Goal: Transaction & Acquisition: Obtain resource

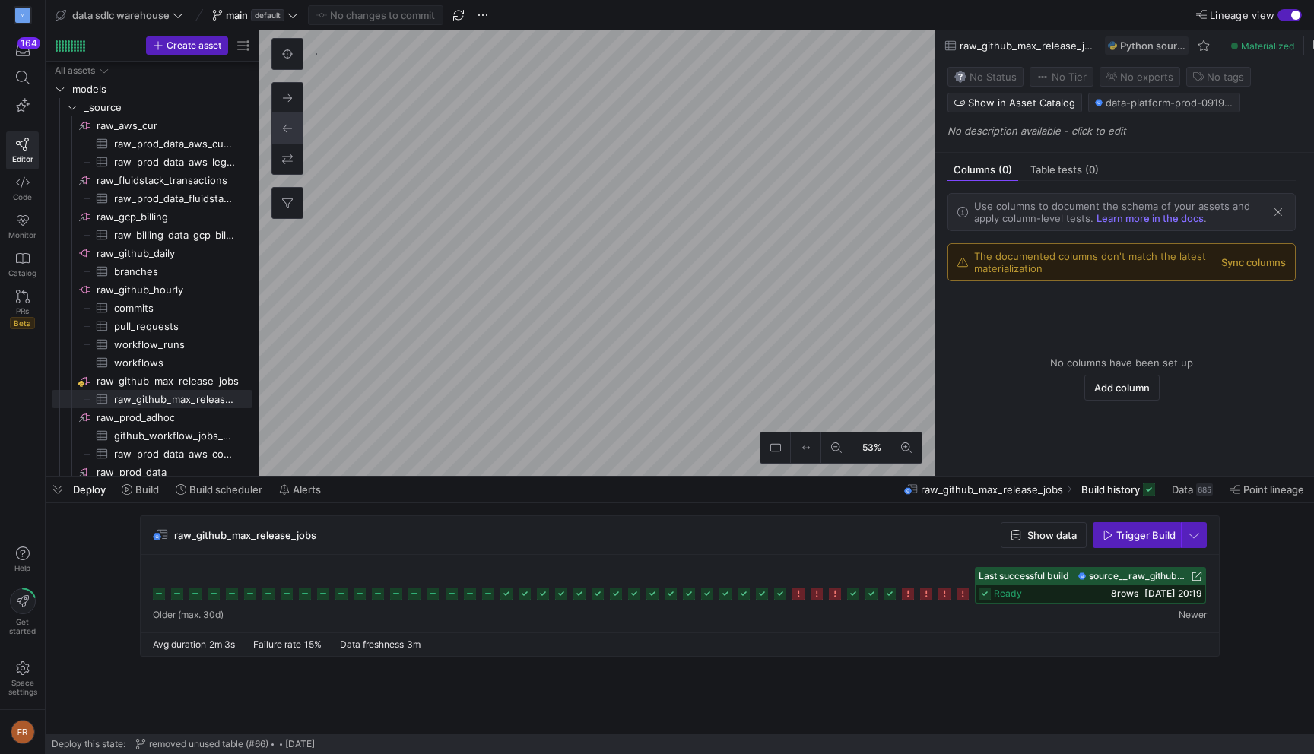
scroll to position [87, 0]
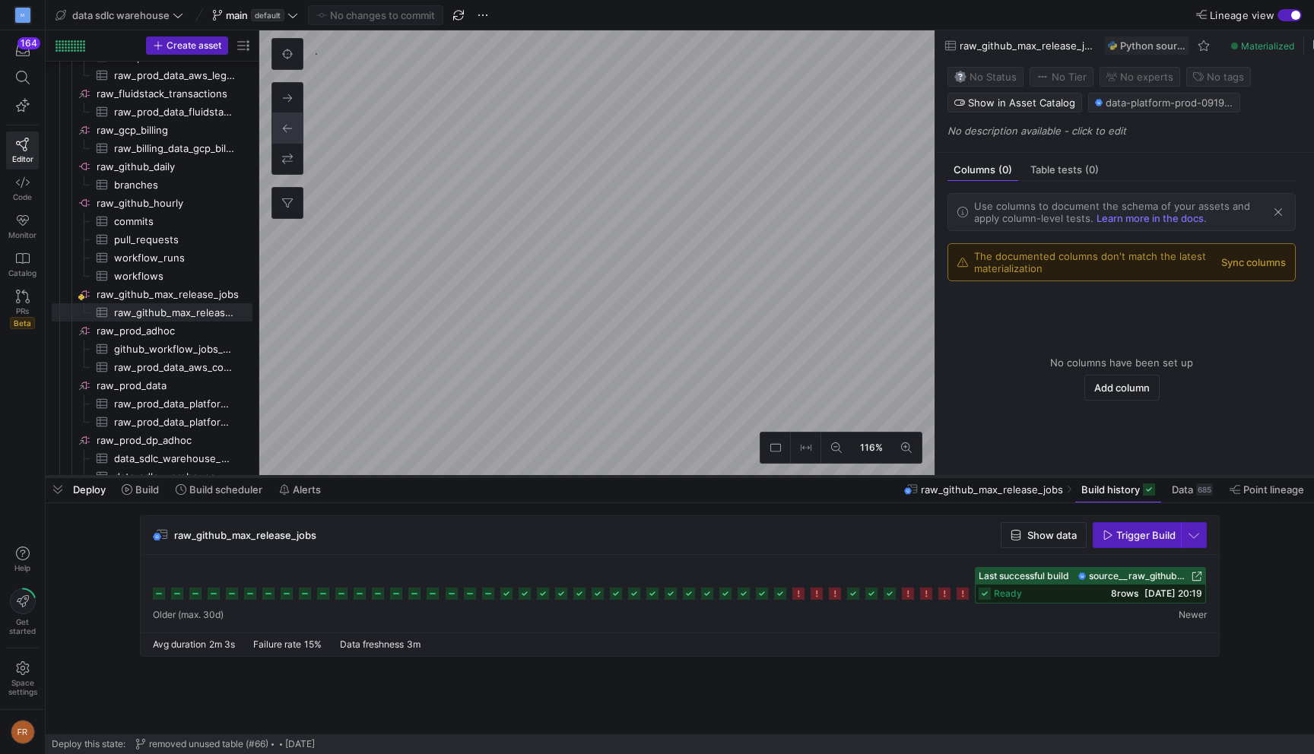
click at [595, 477] on as-split "data sdlc warehouse main default No changes to commit Lineage view Create asset…" at bounding box center [680, 377] width 1268 height 754
click at [55, 490] on span "button" at bounding box center [58, 490] width 24 height 26
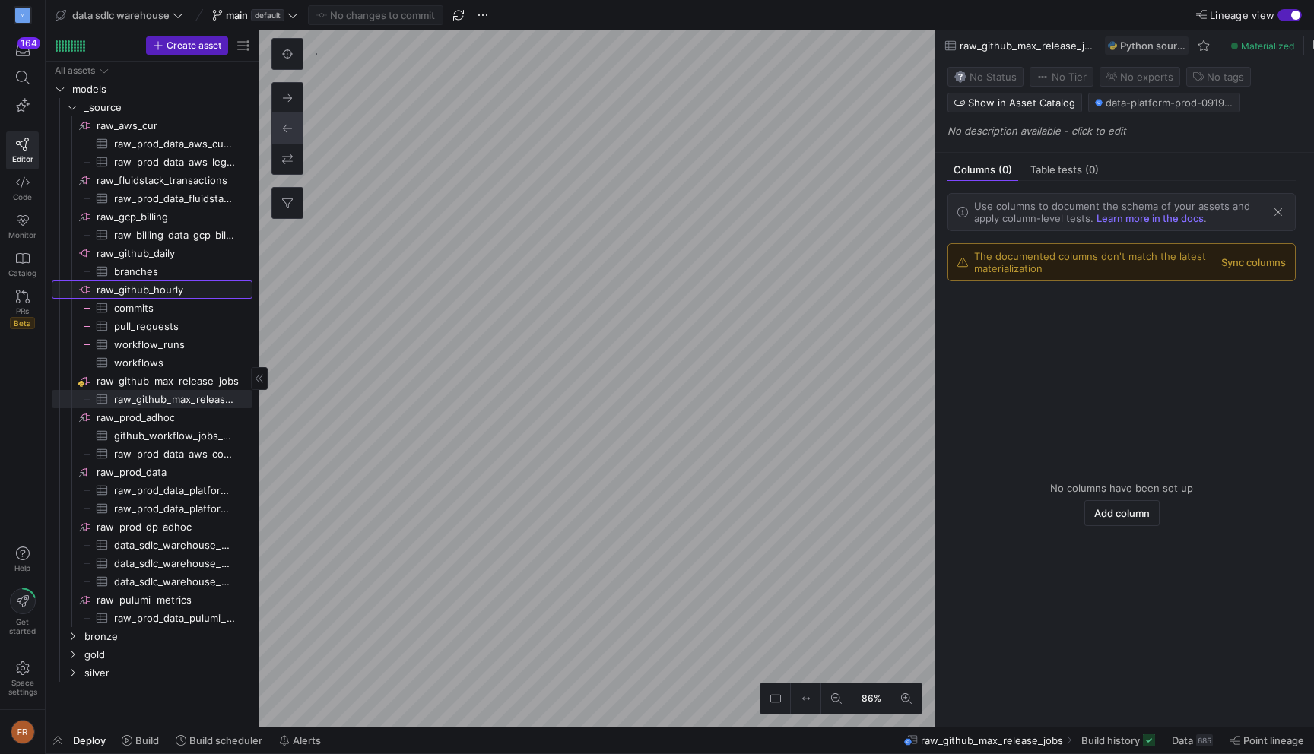
click at [192, 292] on span "raw_github_hourly​​​​​​​​" at bounding box center [174, 289] width 154 height 17
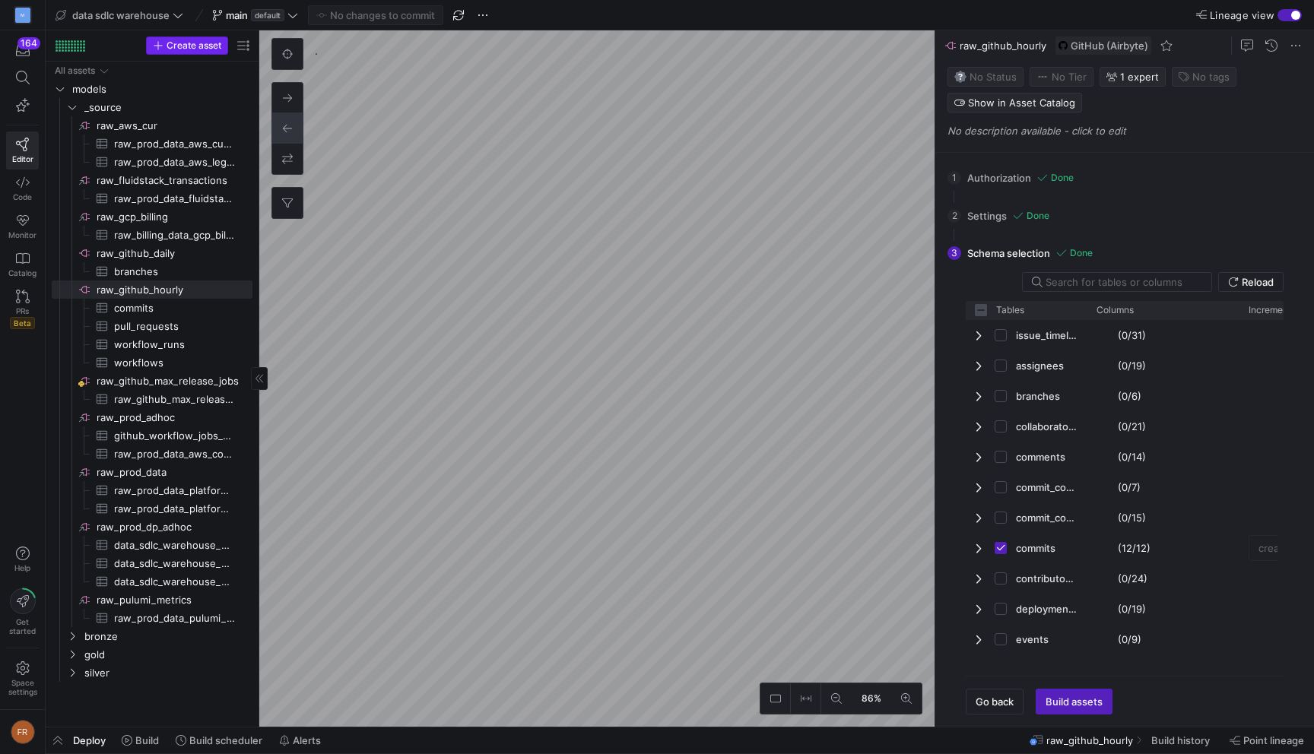
click at [201, 48] on span "Create asset" at bounding box center [194, 45] width 55 height 11
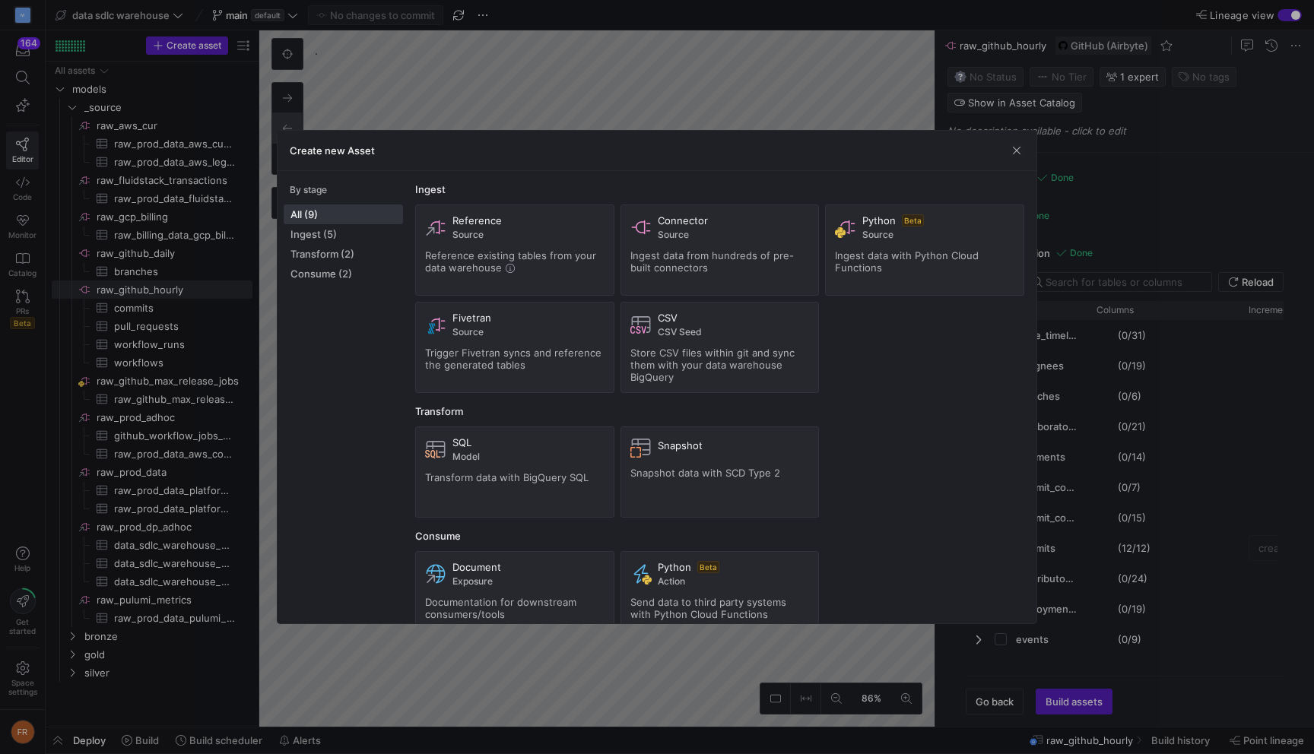
checkbox input "false"
click at [168, 108] on div at bounding box center [657, 377] width 1314 height 754
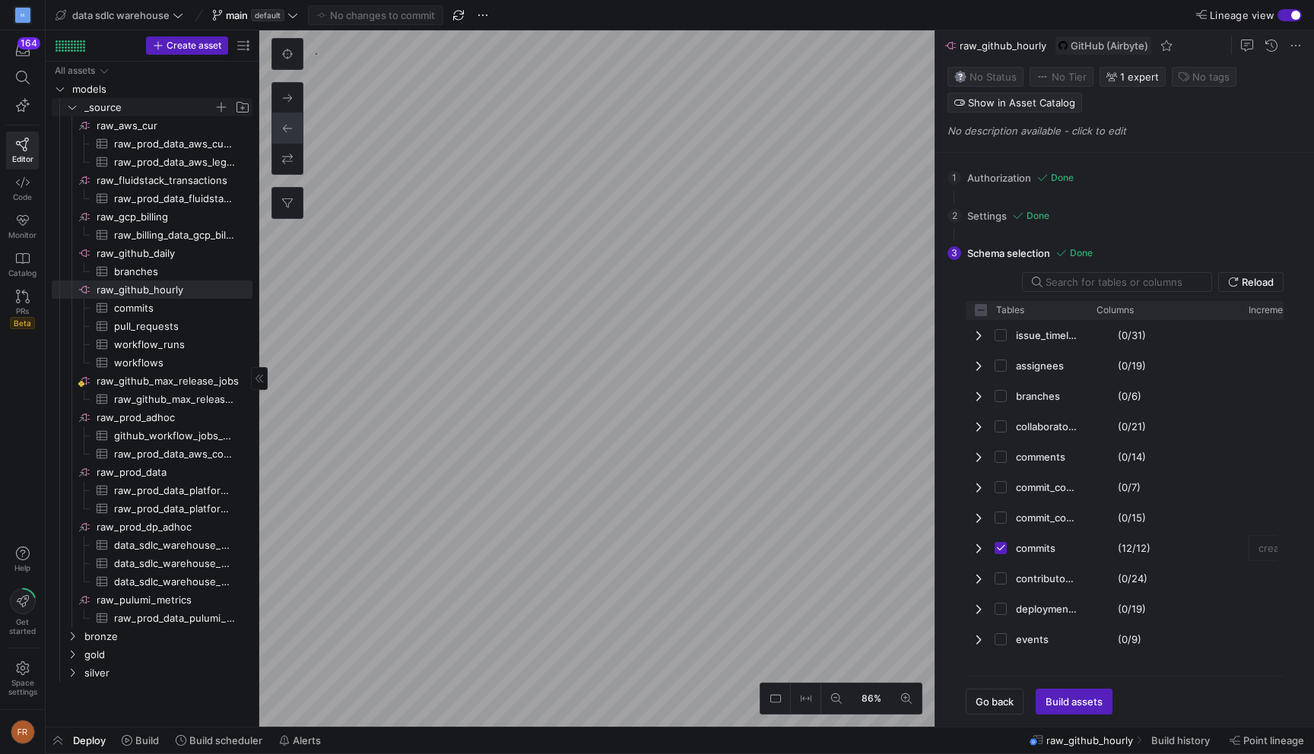
click at [149, 108] on span "_source" at bounding box center [148, 107] width 129 height 17
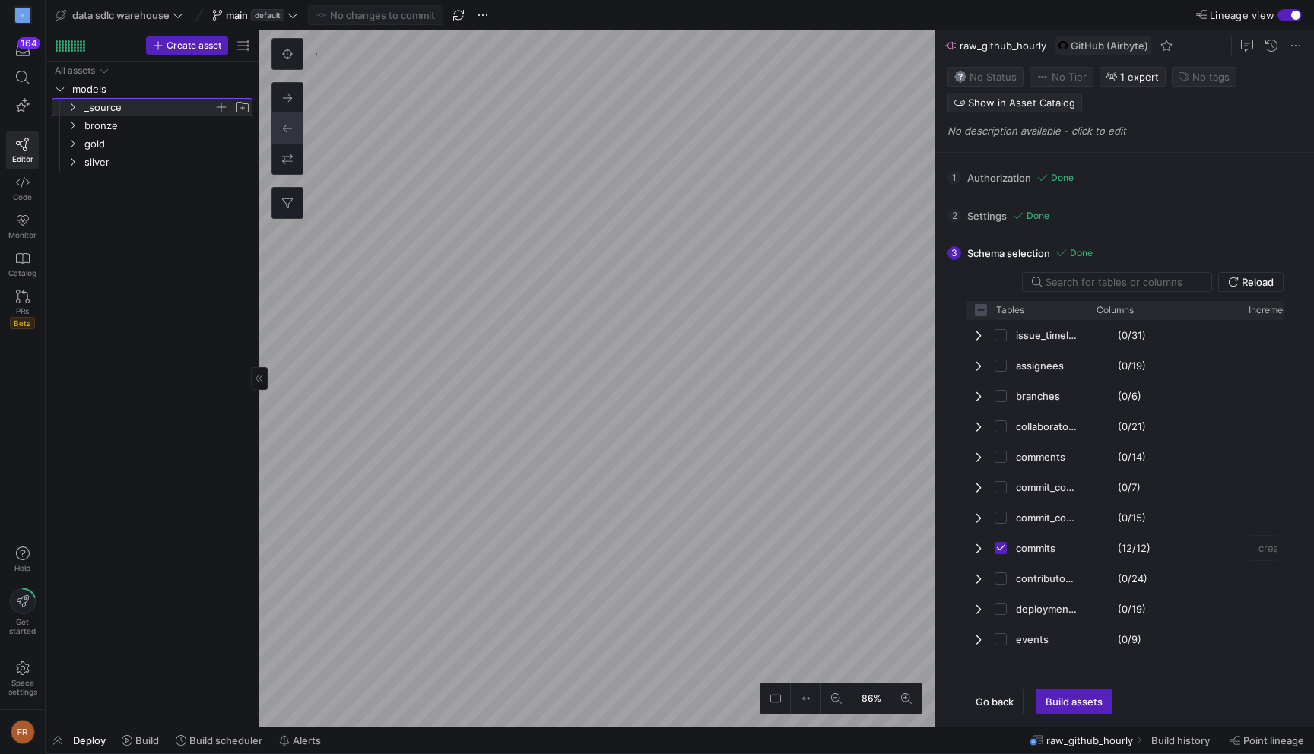
click at [152, 107] on span "_source" at bounding box center [148, 107] width 129 height 17
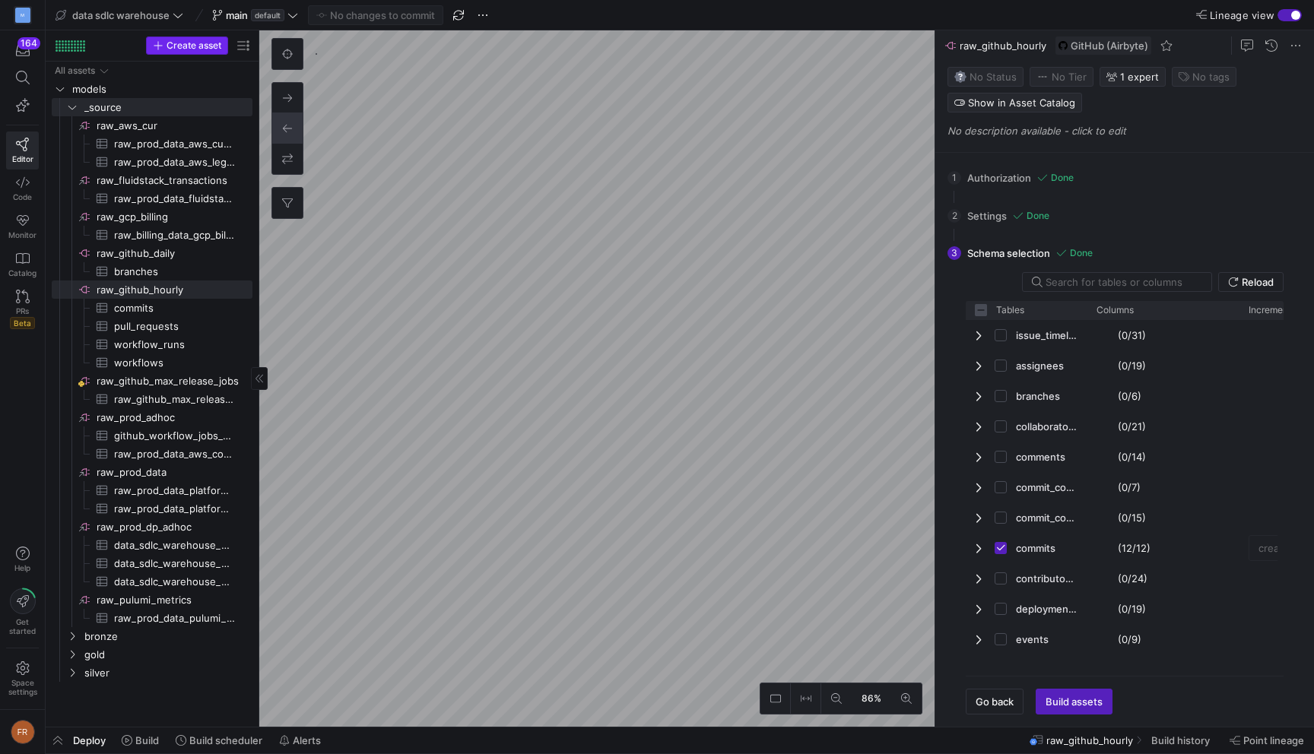
click at [176, 43] on span "Create asset" at bounding box center [194, 45] width 55 height 11
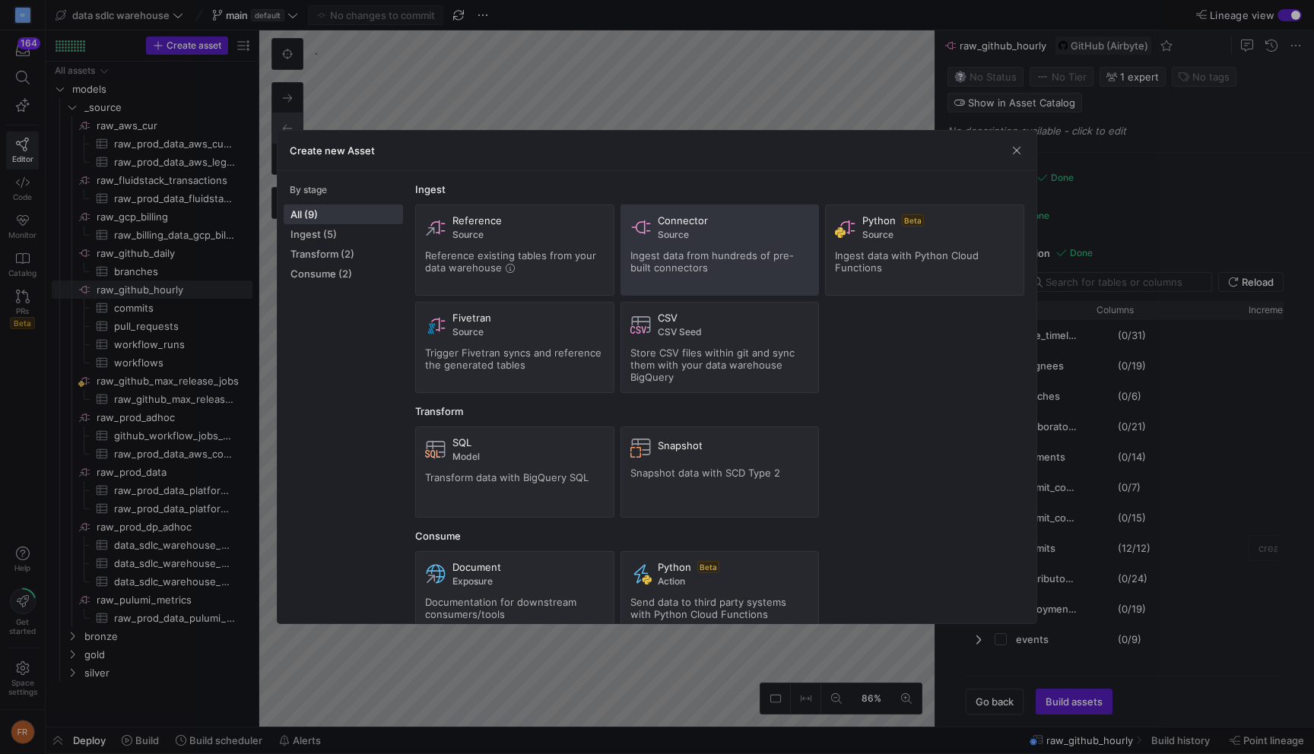
click at [674, 266] on span "Ingest data from hundreds of pre-built connectors" at bounding box center [711, 261] width 163 height 24
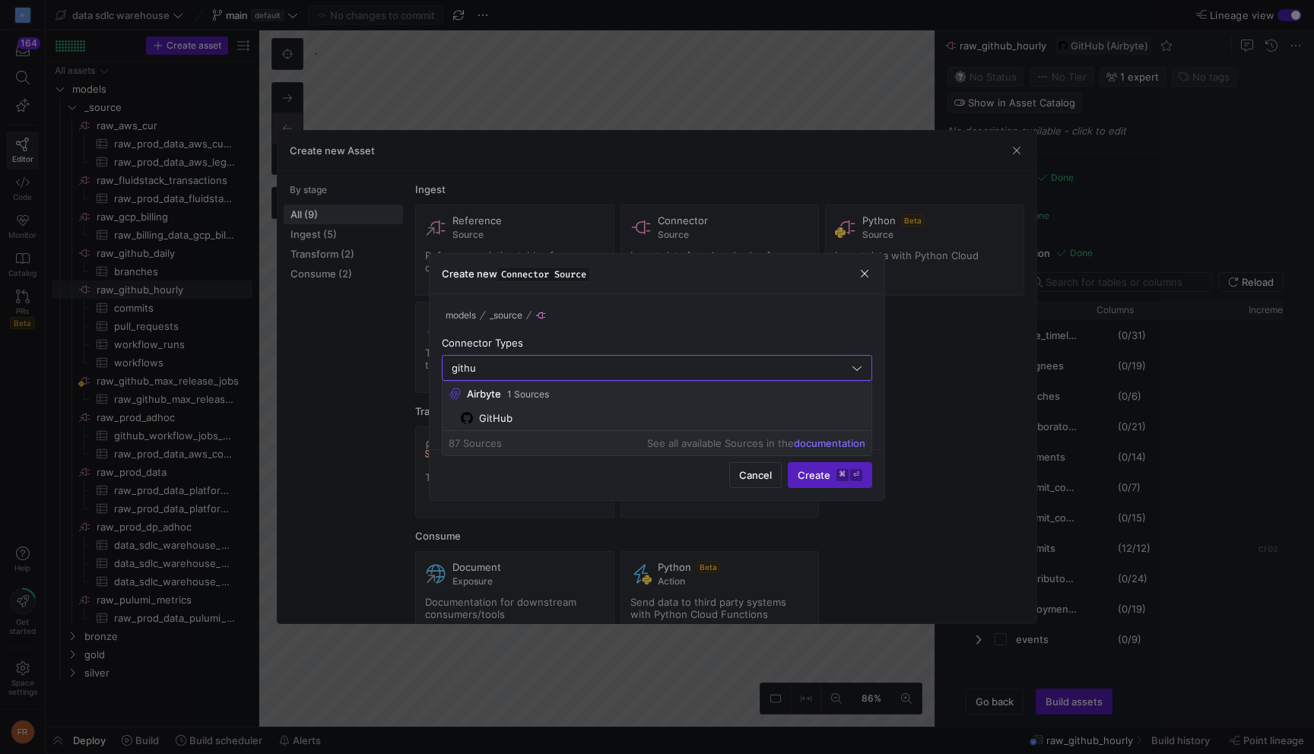
click at [510, 412] on div "GitHub" at bounding box center [495, 418] width 33 height 12
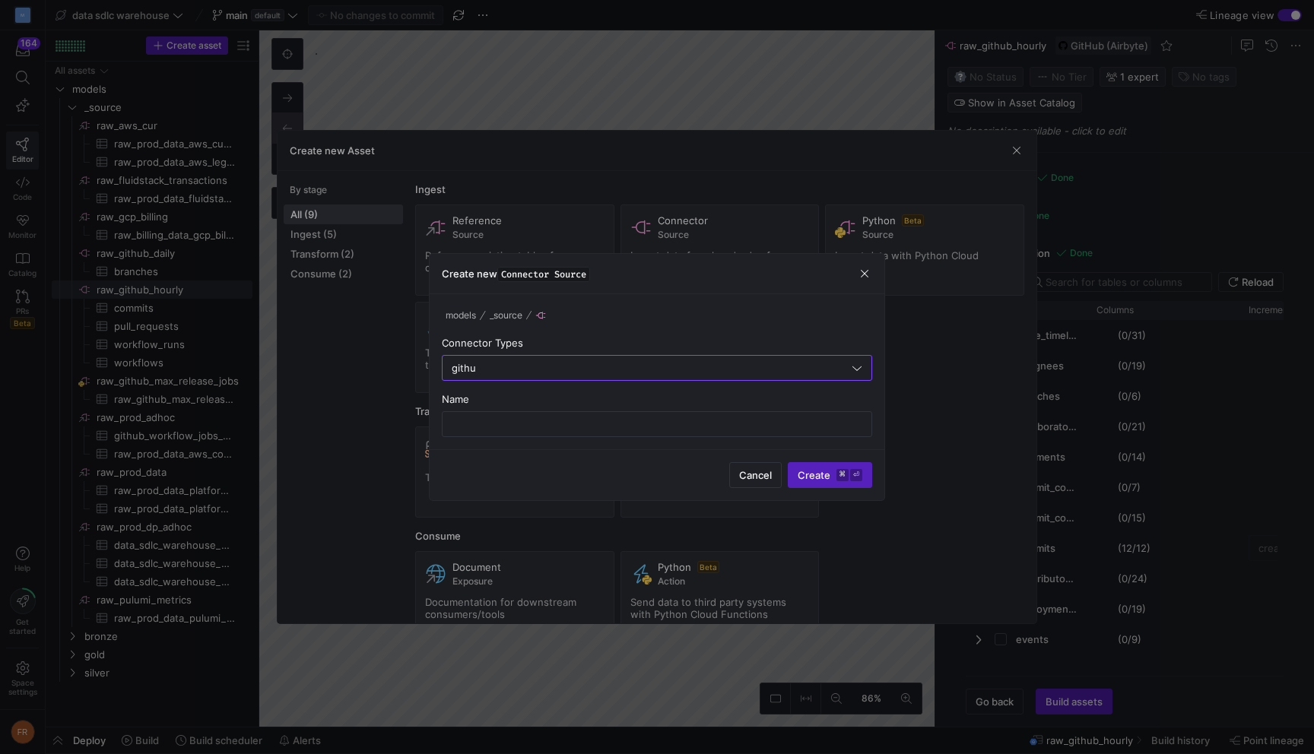
type input "GitHub"
click at [517, 420] on input "text" at bounding box center [657, 424] width 405 height 12
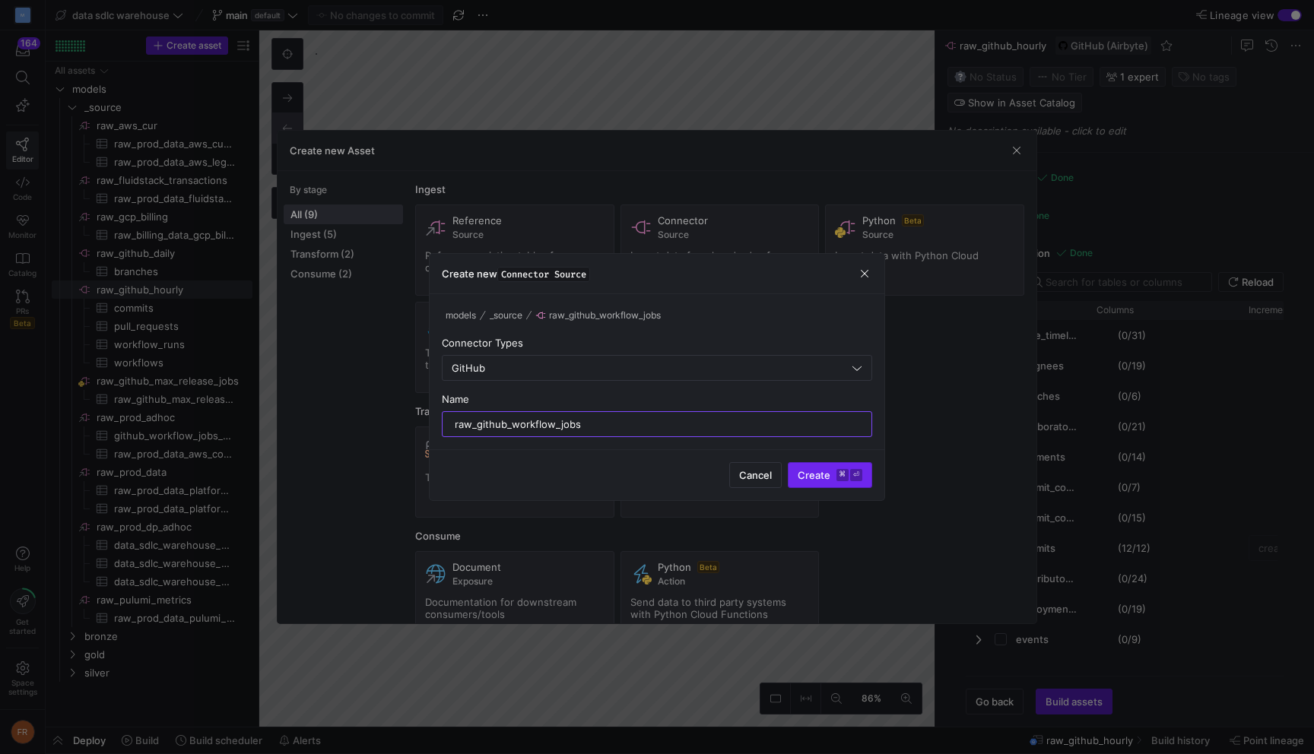
type input "raw_github_workflow_jobs"
click at [809, 474] on span "Create ⌘ ⏎" at bounding box center [830, 475] width 65 height 12
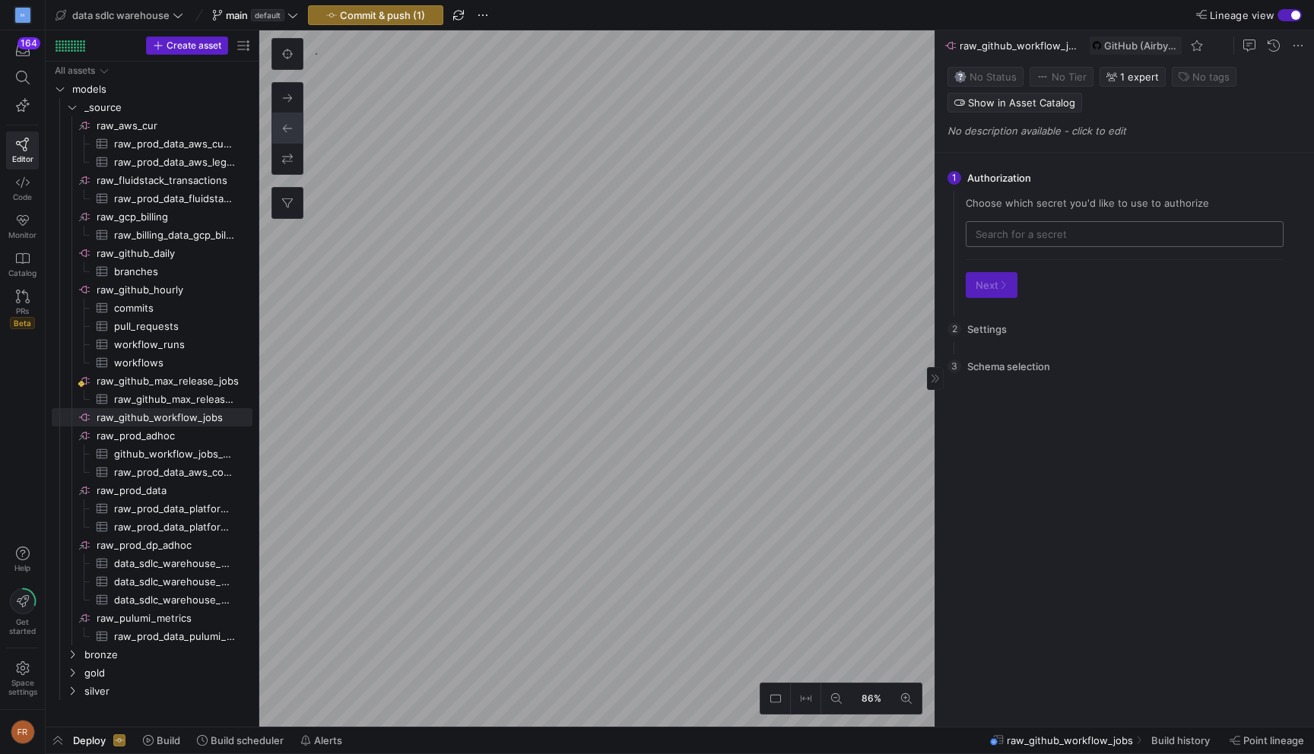
click at [1039, 224] on div at bounding box center [1125, 234] width 298 height 24
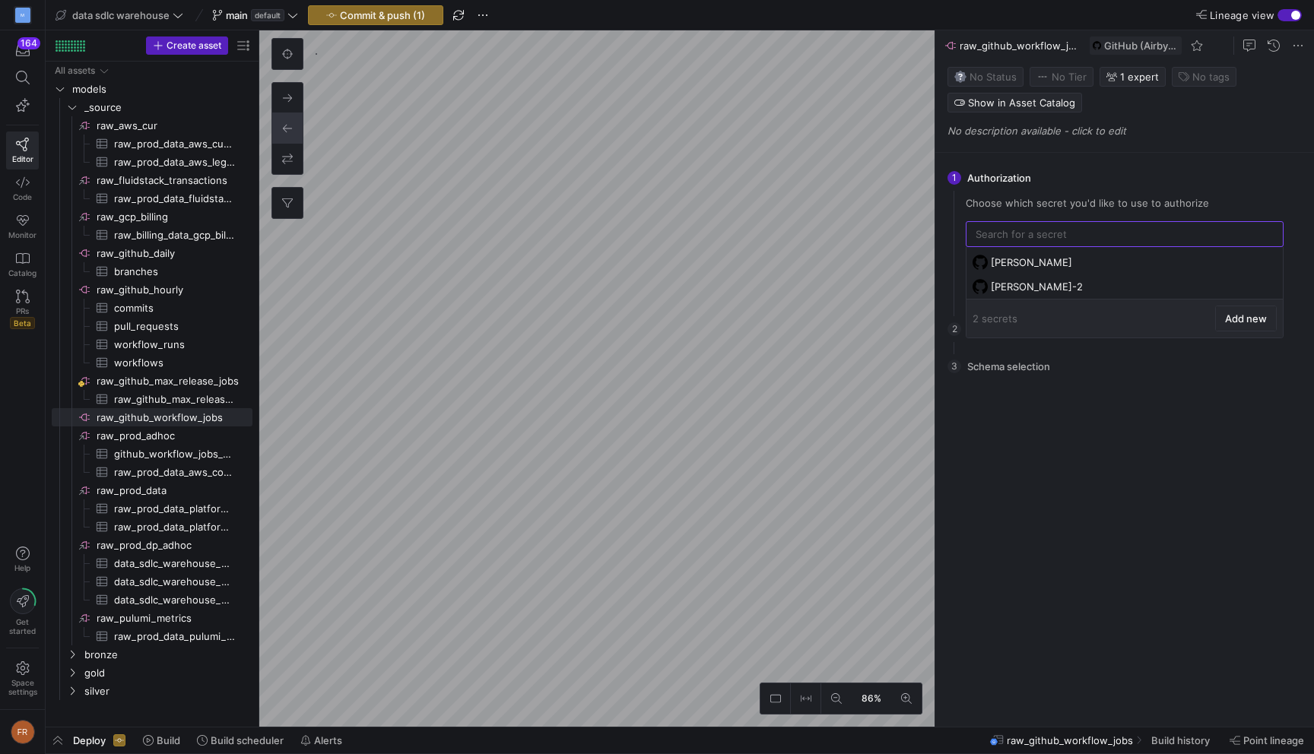
click at [1249, 325] on span at bounding box center [1246, 318] width 60 height 24
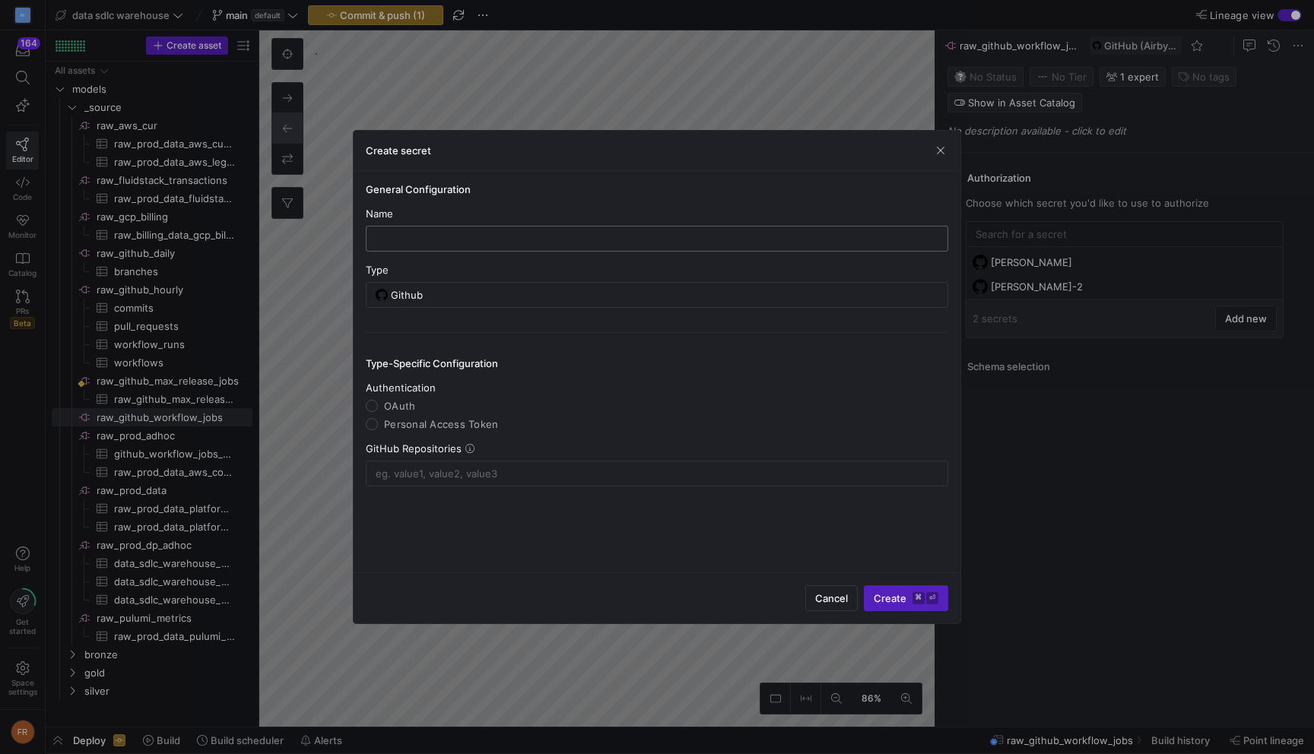
click at [389, 230] on div at bounding box center [657, 239] width 557 height 24
type input "Fazal-"
type input "f"
type input "Fazal-OAuth"
click at [382, 401] on label "OAuth" at bounding box center [396, 406] width 37 height 12
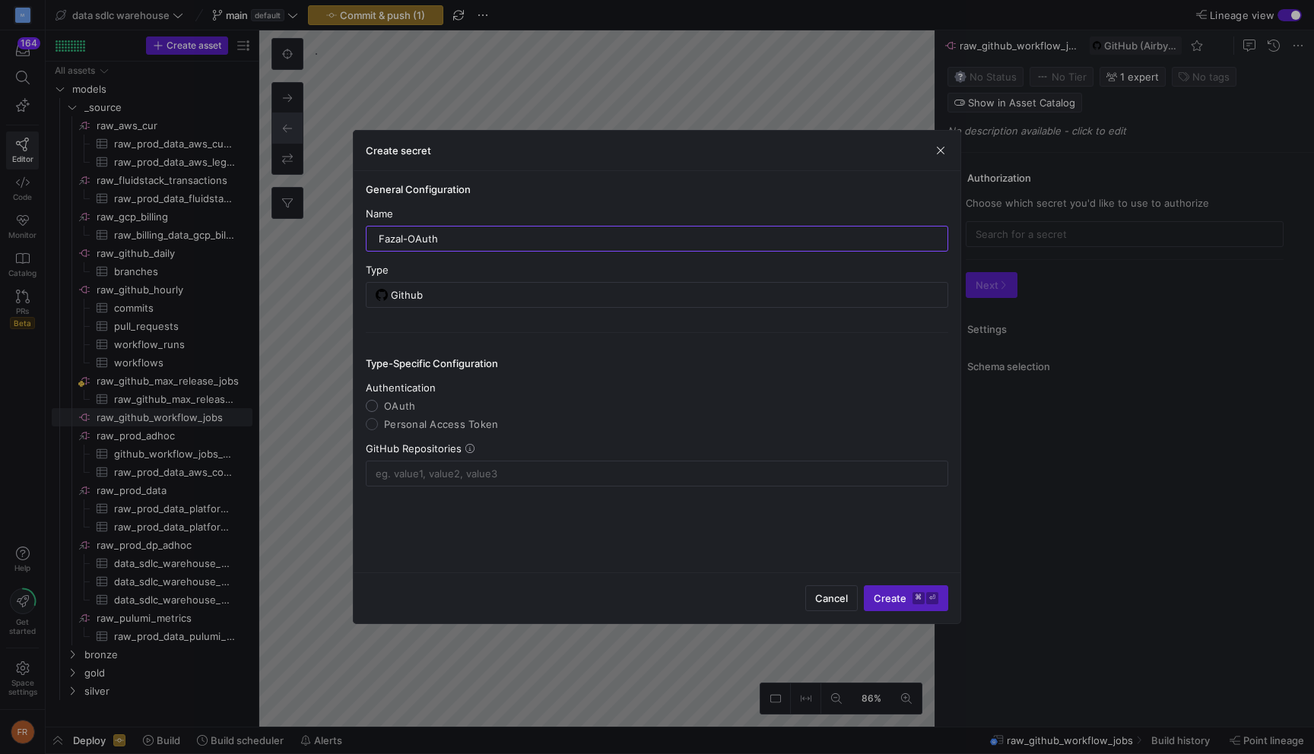
click at [378, 401] on input "OAuth" at bounding box center [372, 406] width 12 height 12
radio input "true"
click at [478, 468] on input at bounding box center [657, 474] width 563 height 12
click at [470, 449] on icon at bounding box center [469, 448] width 9 height 9
click at [465, 469] on input at bounding box center [657, 474] width 563 height 12
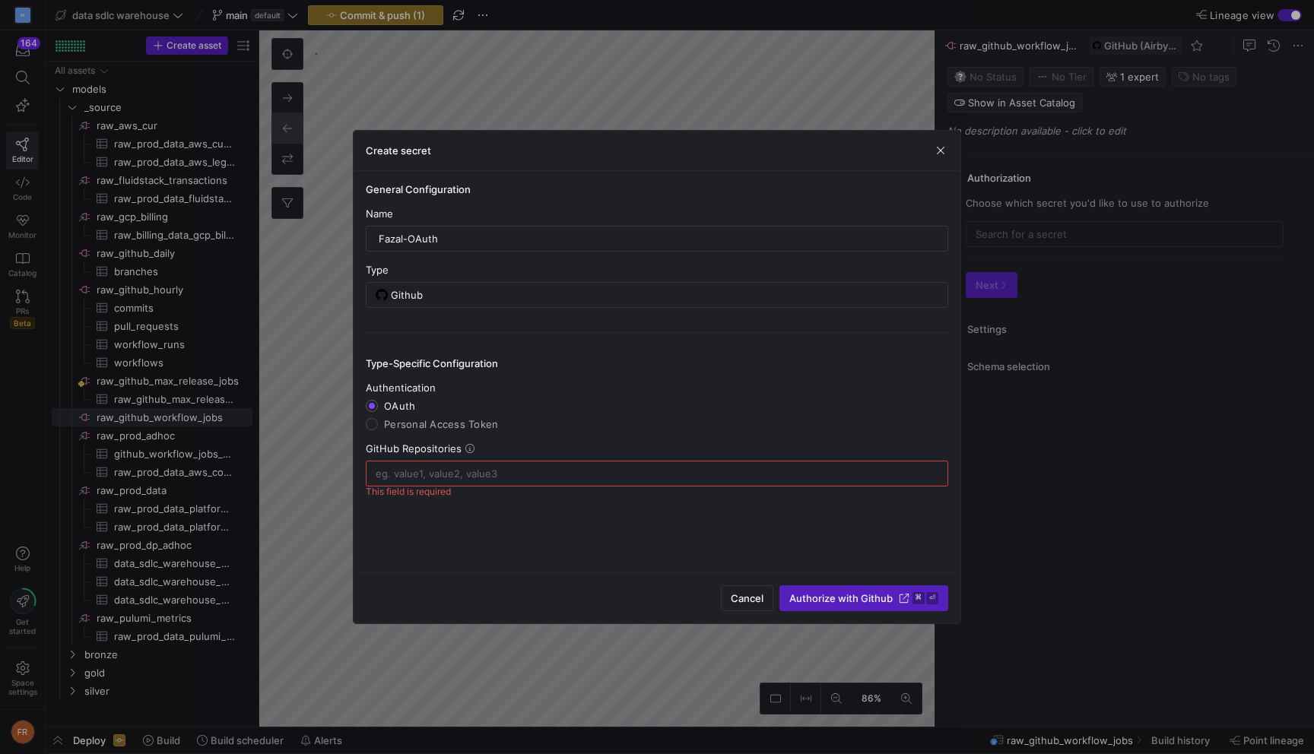
click at [551, 481] on div at bounding box center [657, 474] width 563 height 24
click at [517, 477] on input at bounding box center [657, 474] width 563 height 12
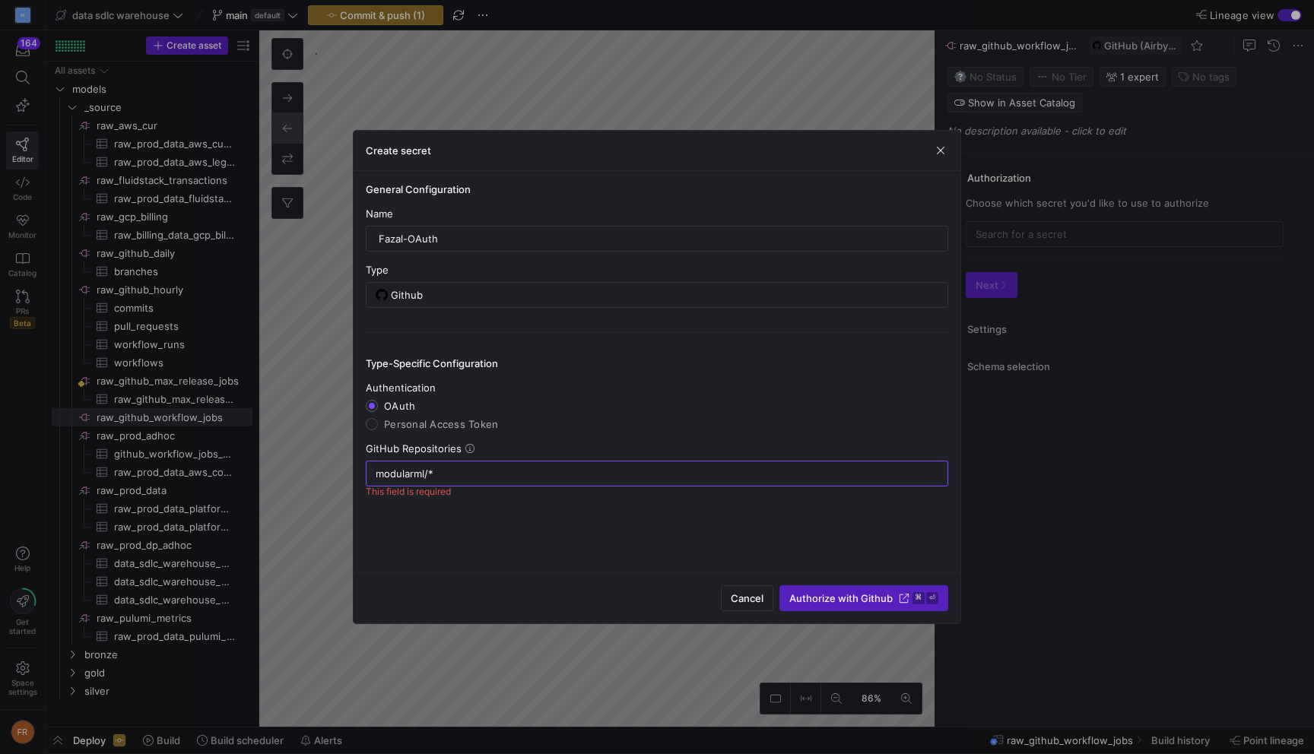
type input "modularml/*"
click at [528, 523] on div "General Configuration Name Fazal-OAuth Type Github Type-Specific Configuration …" at bounding box center [657, 371] width 607 height 401
click at [408, 241] on input "Fazal-OAuth" at bounding box center [657, 239] width 557 height 12
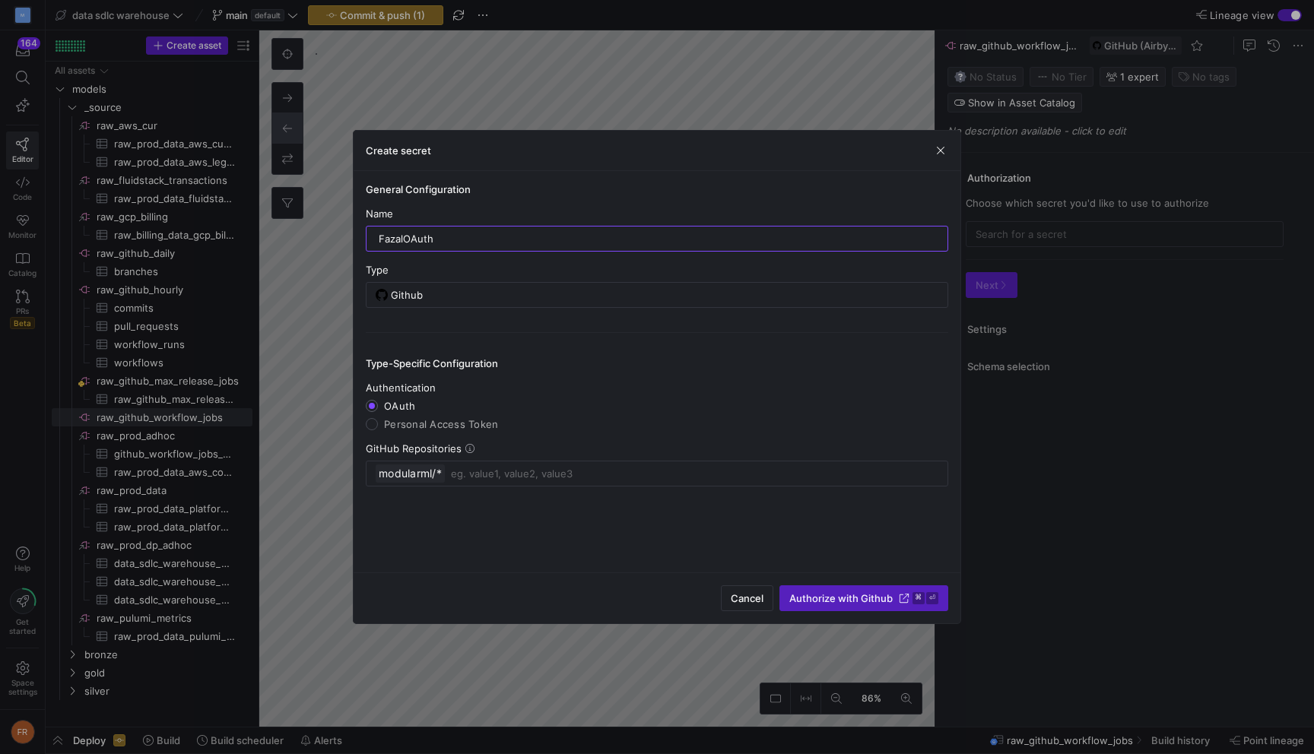
type input "FazalOAuth"
click at [428, 260] on y42-credential-form "General Configuration Name FazalOAuth Type Github Type-Specific Configuration A…" at bounding box center [657, 334] width 582 height 303
click at [576, 528] on div "General Configuration Name FazalOAuth Type Github Type-Specific Configuration A…" at bounding box center [657, 371] width 607 height 401
click at [881, 599] on span "Authorize with Github" at bounding box center [840, 598] width 103 height 12
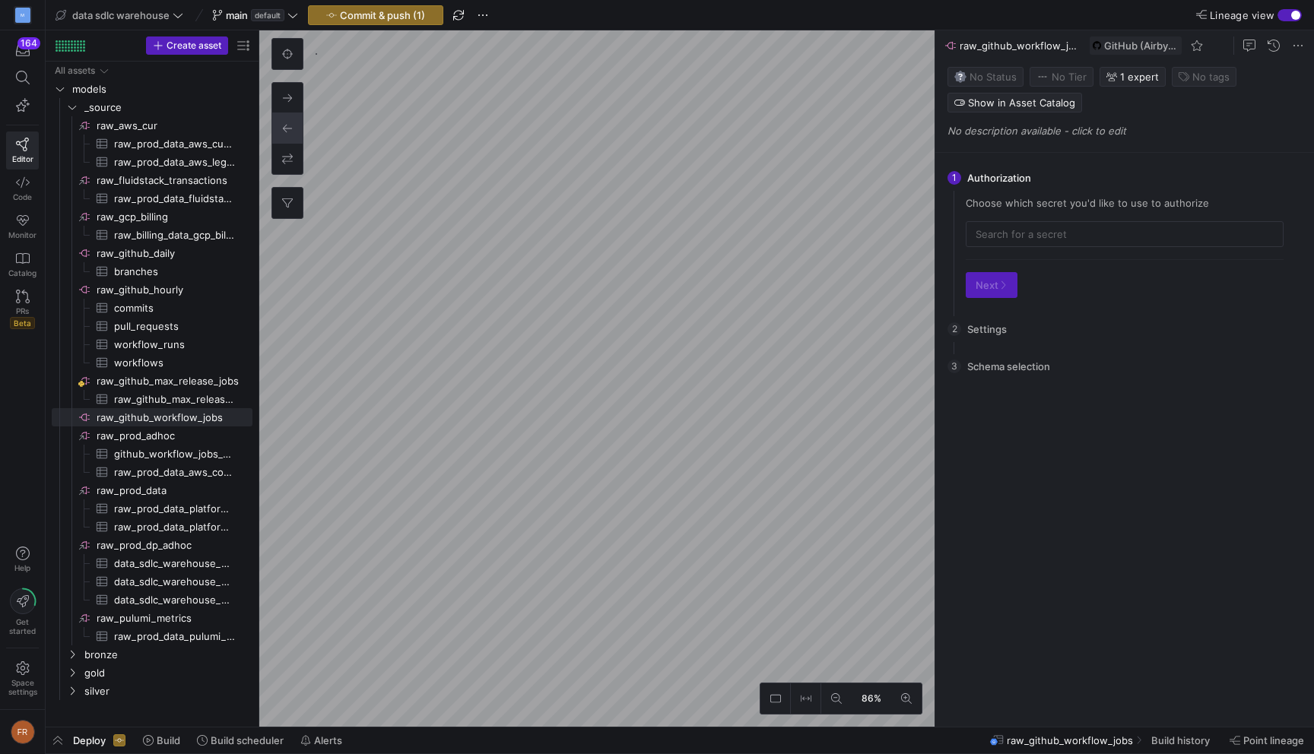
type input "FazalOAuth"
click at [1004, 281] on icon "button" at bounding box center [1002, 285] width 9 height 9
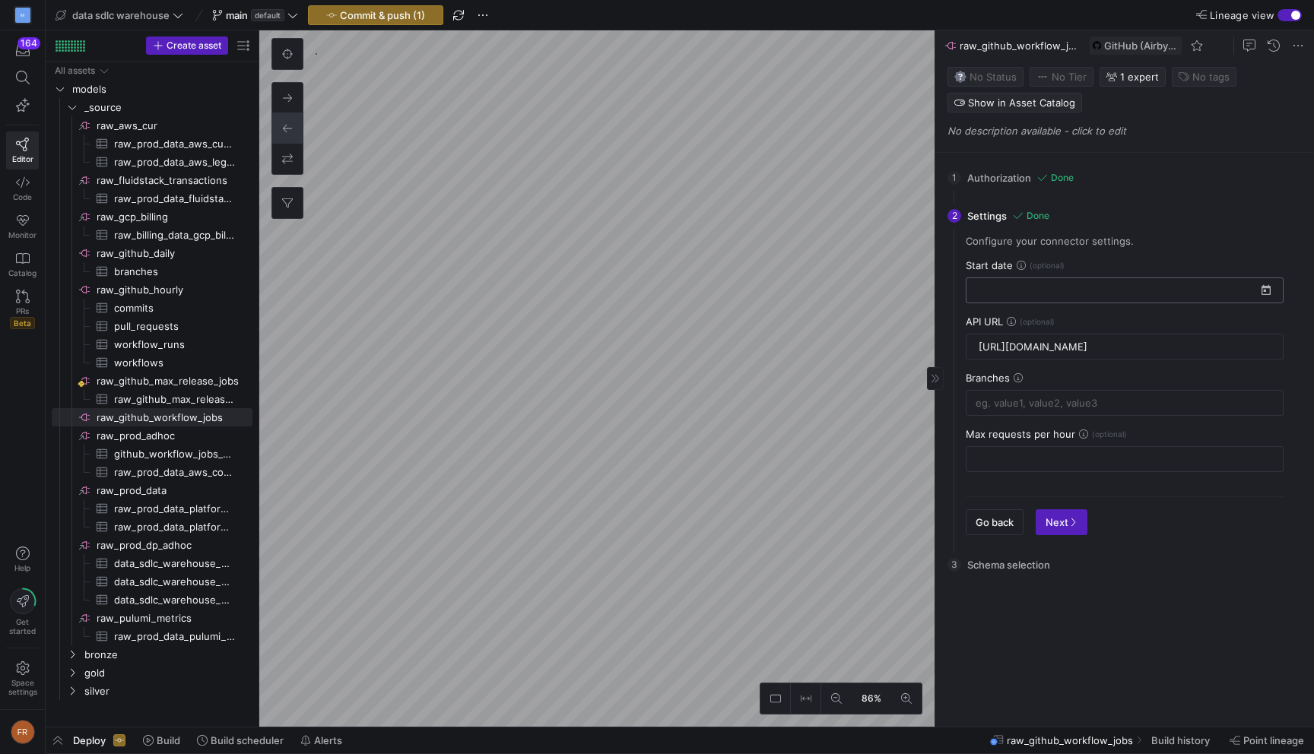
click at [1049, 289] on input at bounding box center [1116, 290] width 280 height 12
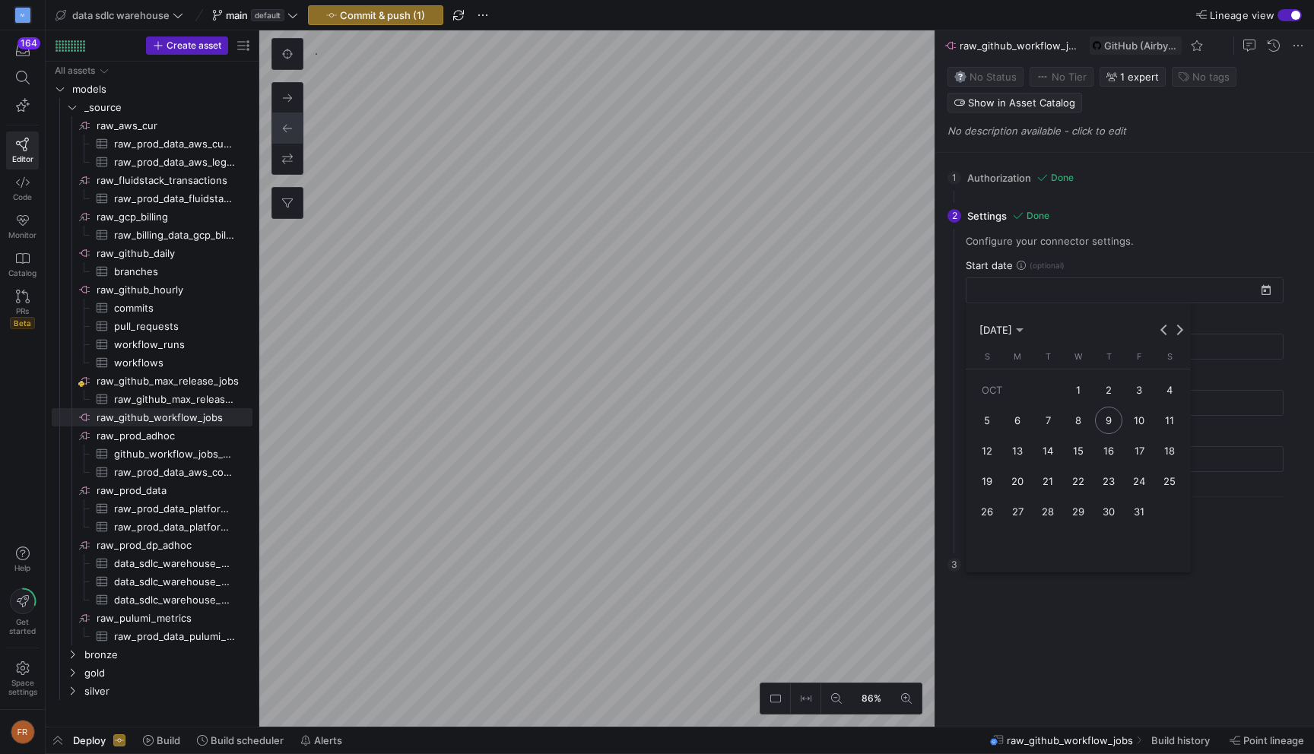
click at [1023, 326] on span "[DATE]" at bounding box center [1001, 330] width 44 height 12
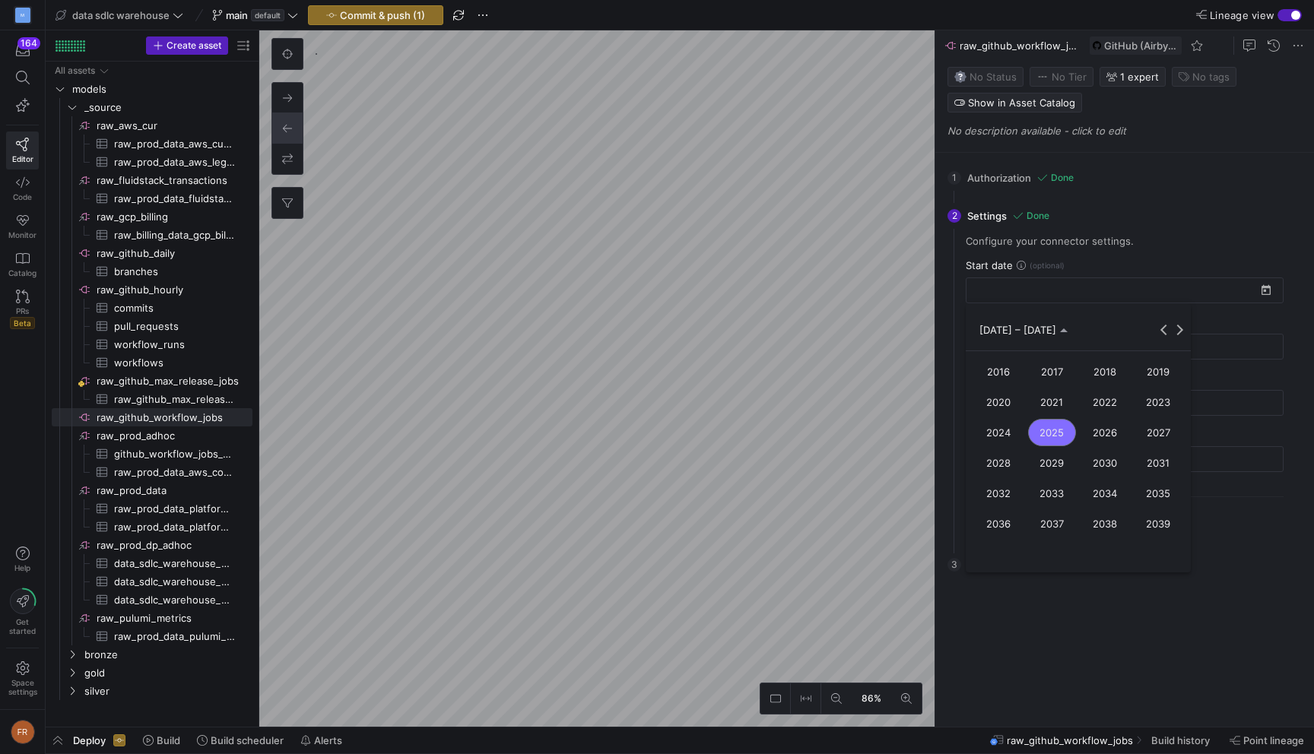
click at [1007, 433] on span "2024" at bounding box center [999, 432] width 48 height 27
click at [1043, 458] on span "OCT" at bounding box center [1052, 462] width 48 height 27
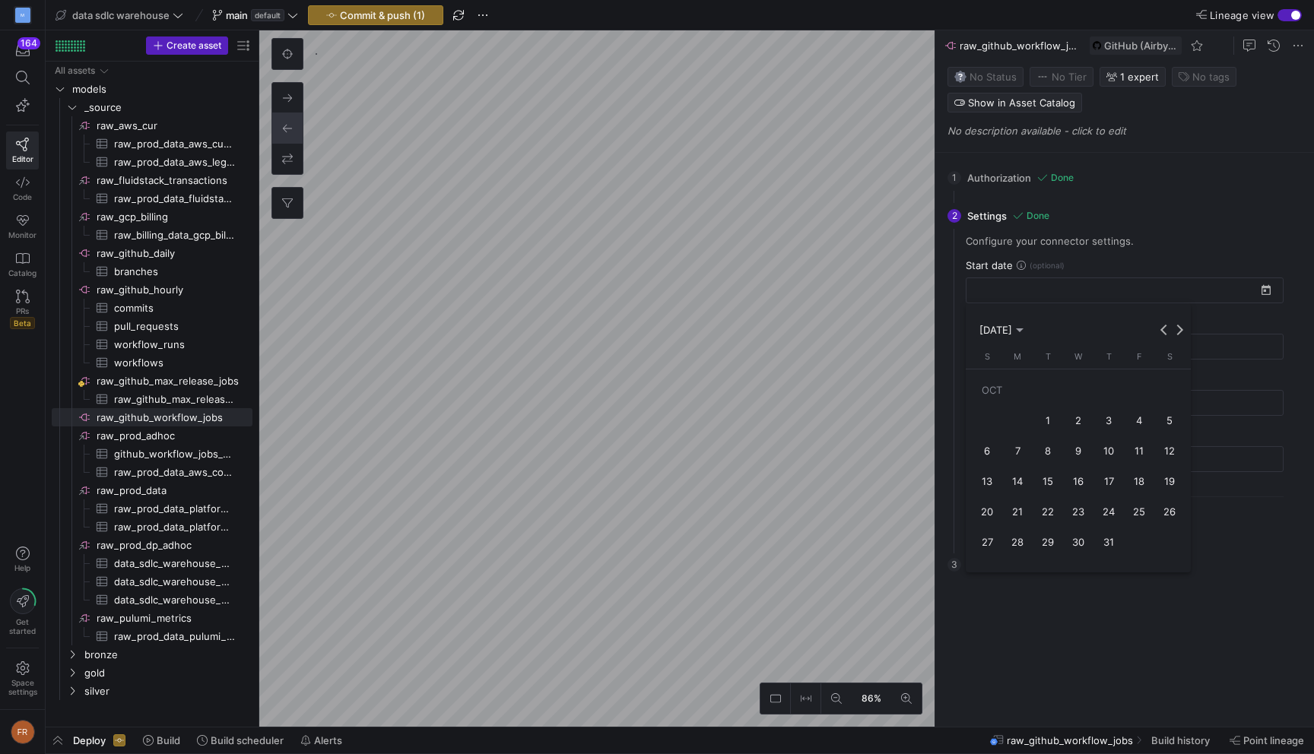
click at [1004, 332] on span "[DATE]" at bounding box center [995, 330] width 33 height 12
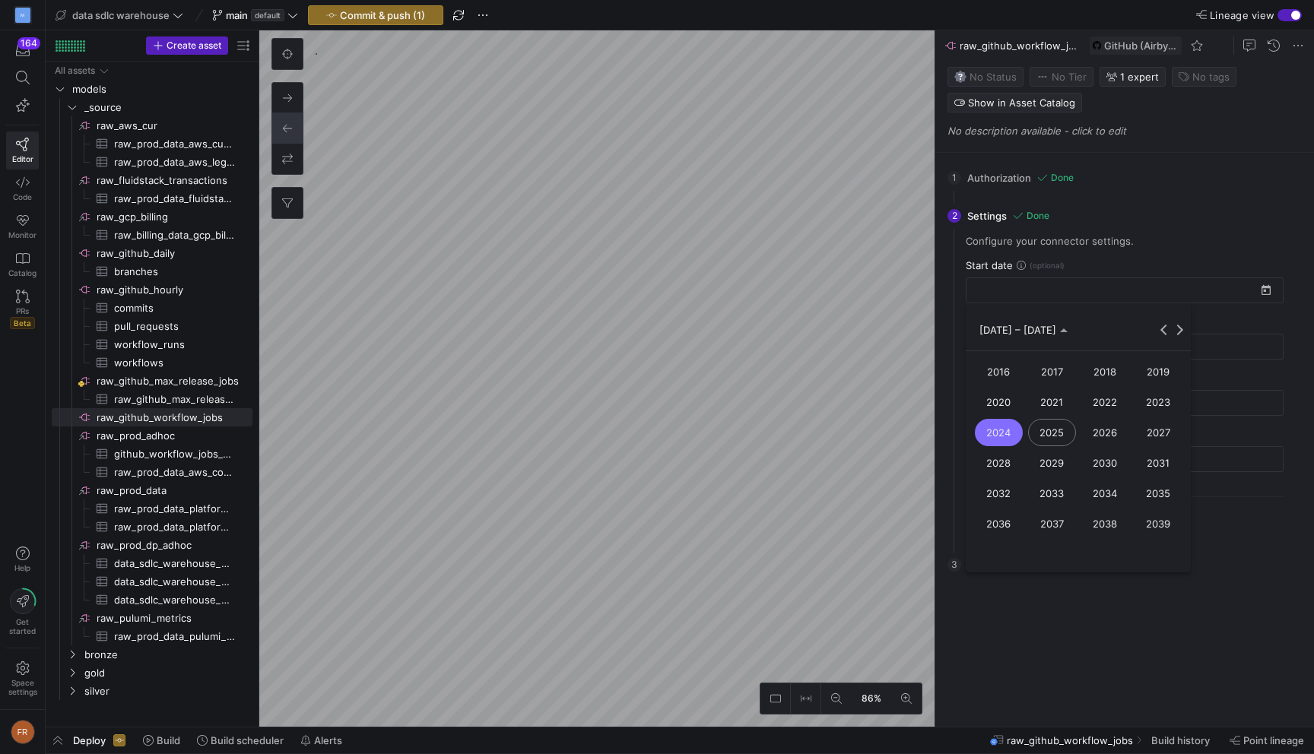
click at [1004, 428] on span "2024" at bounding box center [999, 432] width 48 height 27
click at [1006, 401] on span "JAN" at bounding box center [999, 402] width 48 height 27
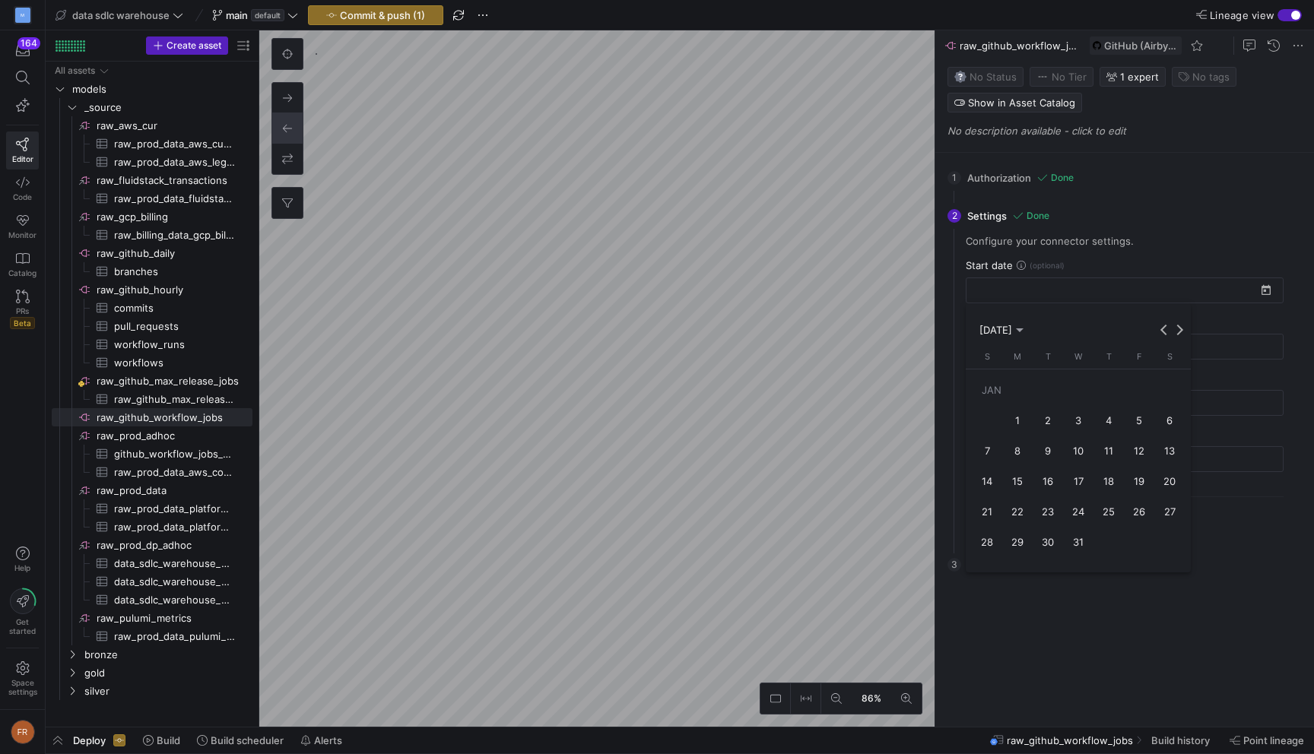
click at [1017, 419] on span "1" at bounding box center [1017, 420] width 27 height 27
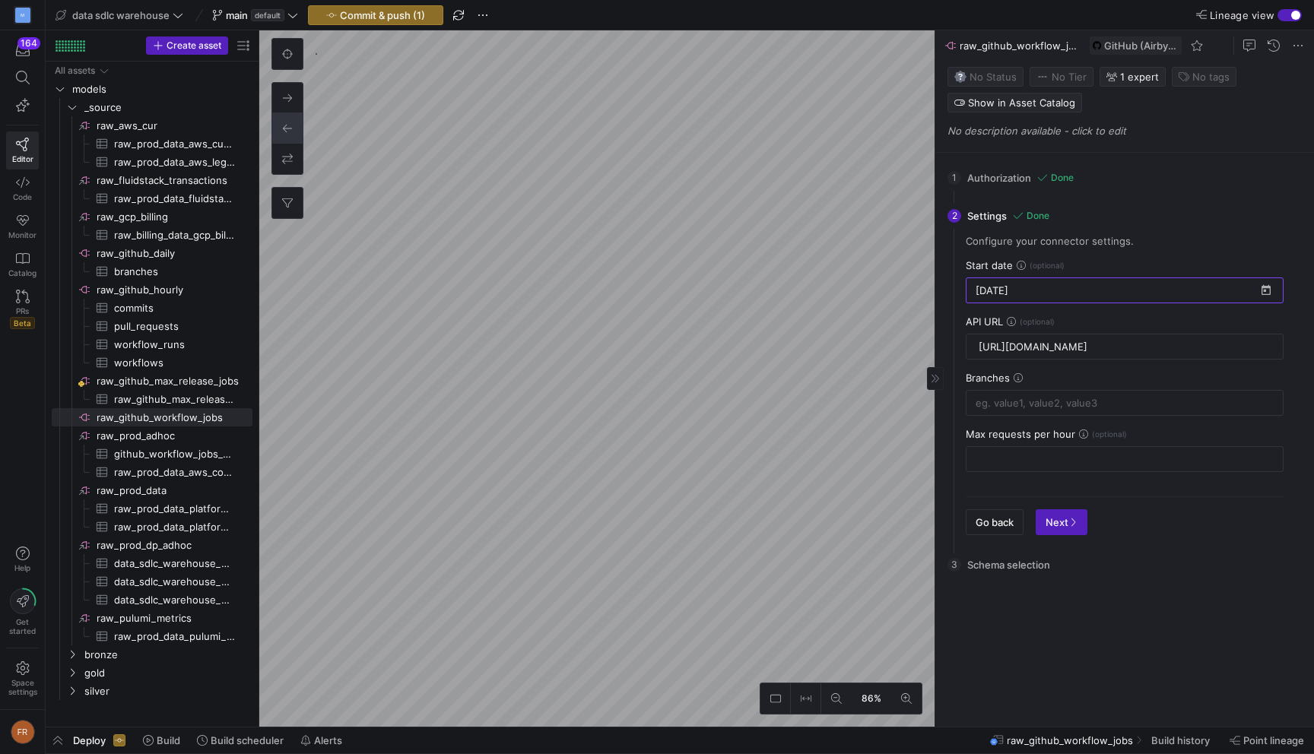
type input "[DATE]"
click at [1113, 400] on input at bounding box center [1125, 403] width 298 height 12
click at [1018, 486] on div "Configure your connector settings. Start date [DATE] API URL [URL][DOMAIN_NAME]…" at bounding box center [1124, 391] width 342 height 313
click at [1096, 406] on input at bounding box center [1125, 403] width 298 height 12
type input "main"
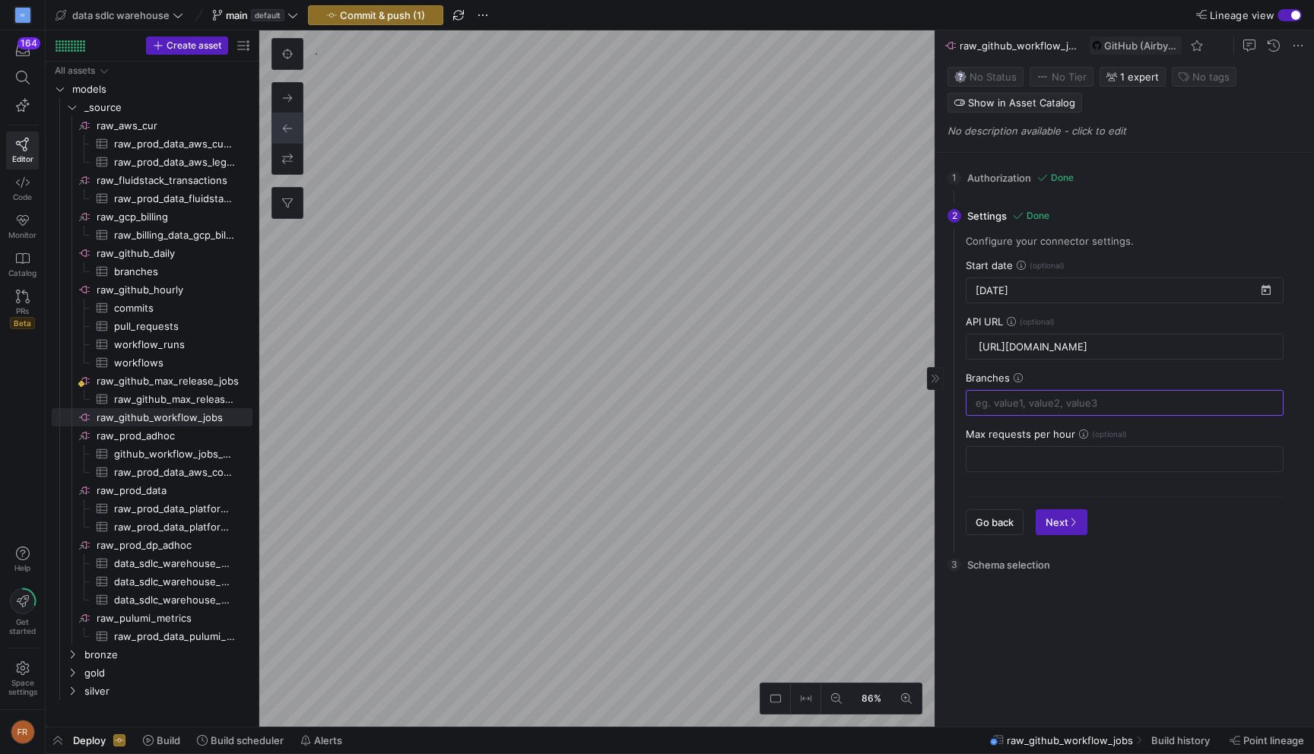
click at [1072, 488] on div "Configure your connector settings. Start date [DATE] API URL [URL][DOMAIN_NAME]…" at bounding box center [1124, 391] width 342 height 313
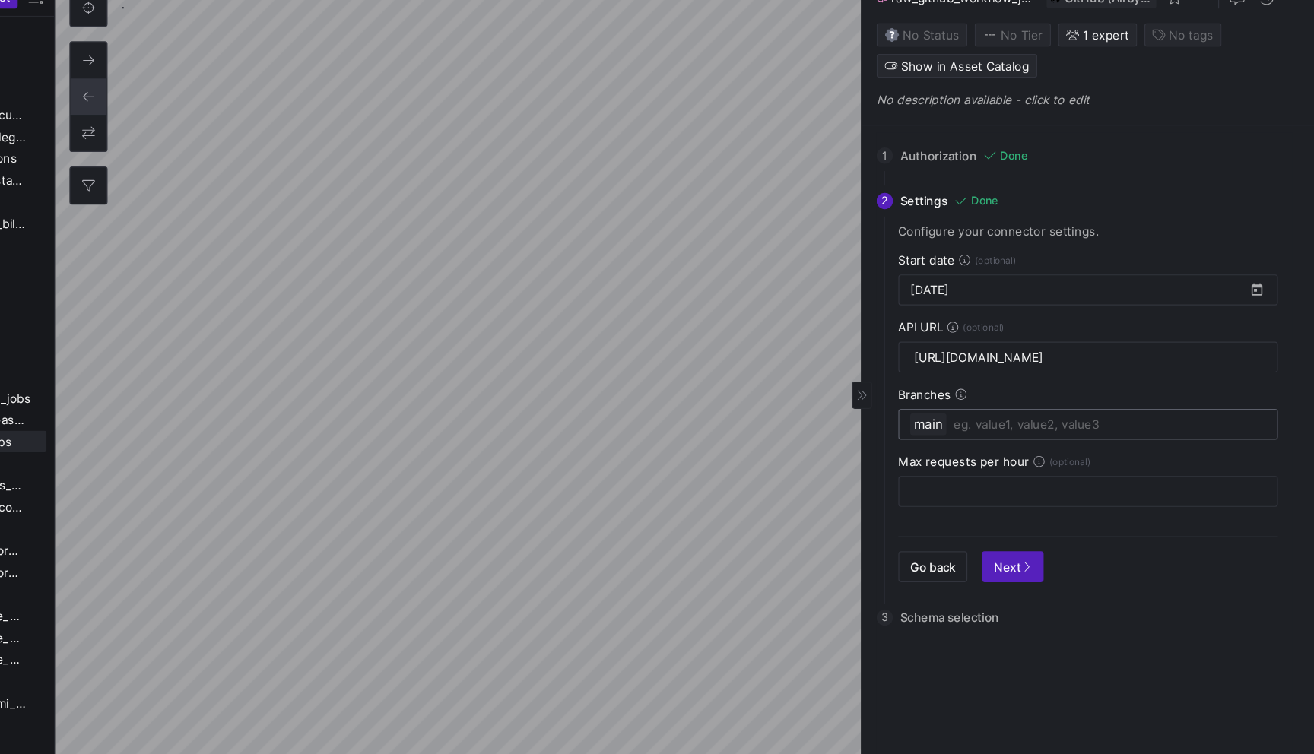
click at [1130, 396] on input at bounding box center [1143, 403] width 262 height 18
click at [1058, 397] on input at bounding box center [1143, 403] width 262 height 18
click at [1017, 377] on icon at bounding box center [1018, 377] width 9 height 9
click at [1106, 395] on div at bounding box center [1125, 403] width 298 height 24
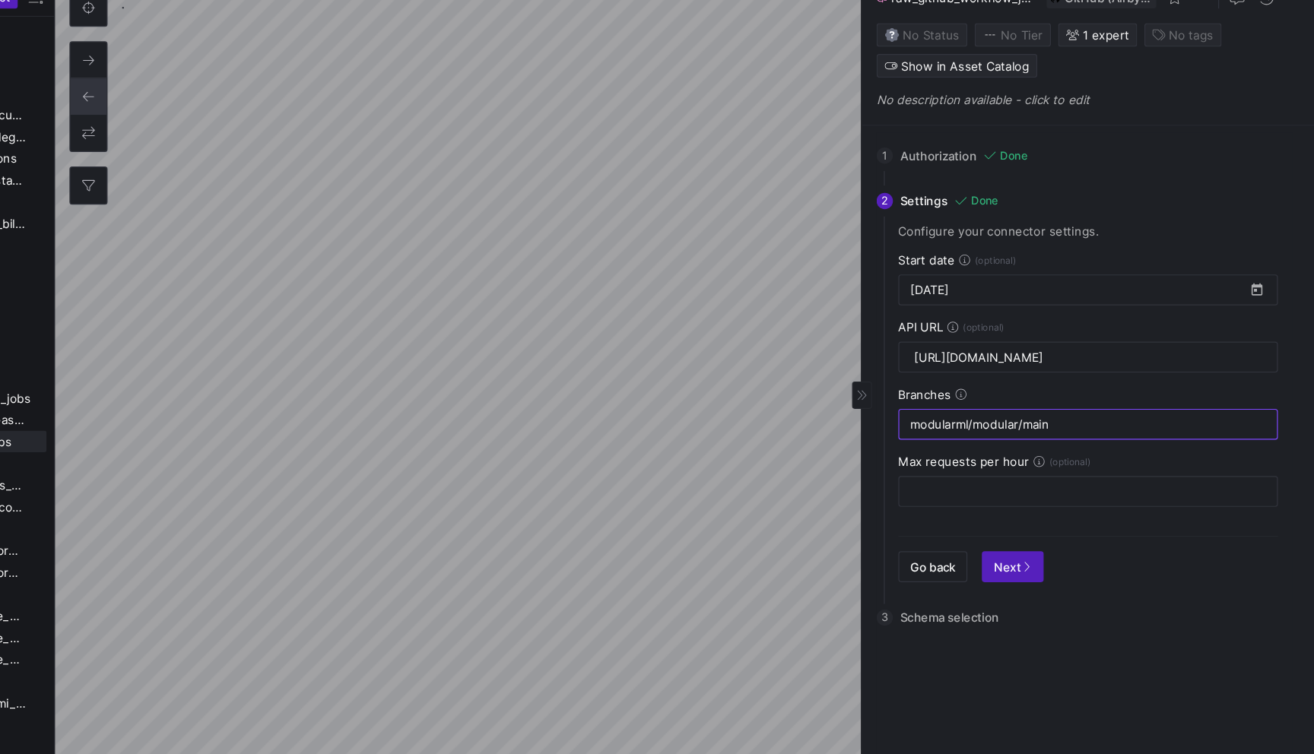
type input "modularml/modular/main"
click at [1064, 495] on div "Configure your connector settings. Start date [DATE] API URL [URL][DOMAIN_NAME]…" at bounding box center [1124, 391] width 342 height 313
click at [1063, 519] on span "Next" at bounding box center [1061, 522] width 32 height 12
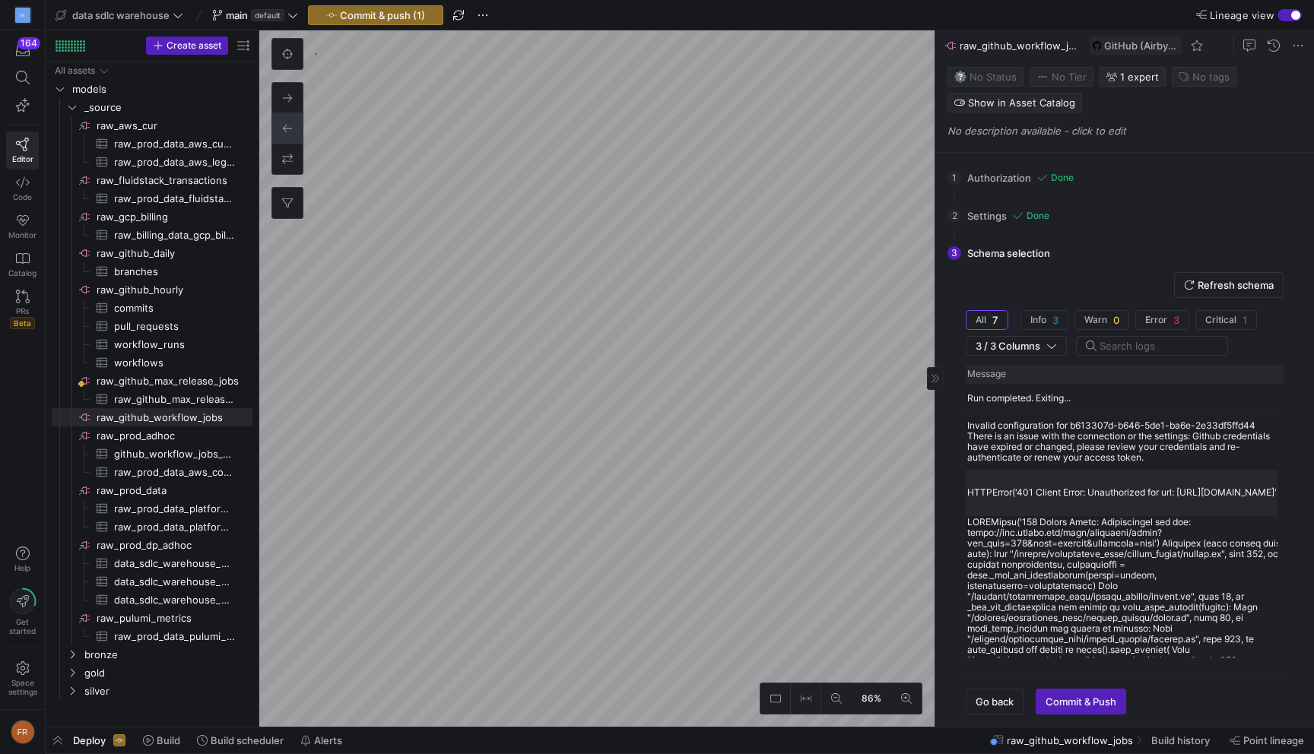
scroll to position [0, 208]
click at [1003, 703] on span "Go back" at bounding box center [995, 702] width 38 height 12
